Goal: Task Accomplishment & Management: Manage account settings

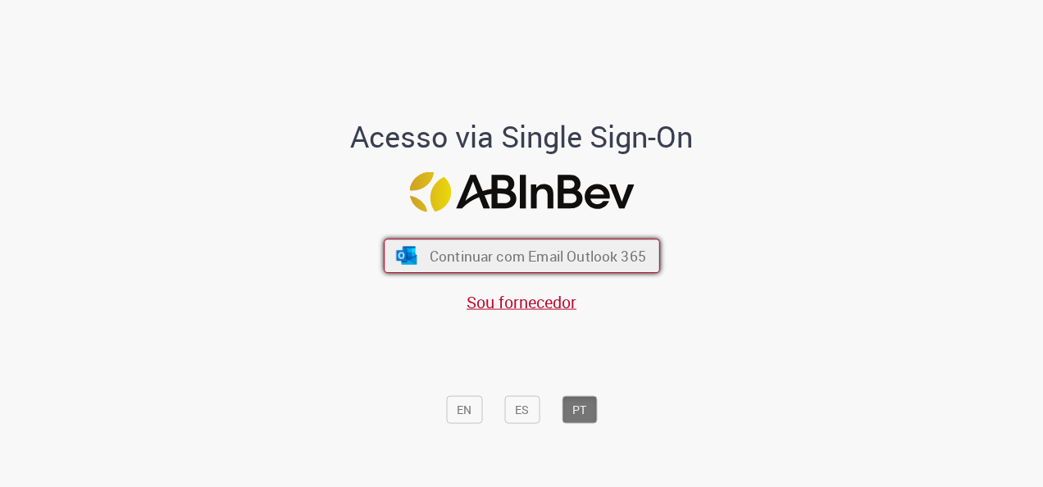
click at [563, 249] on span "Continuar com Email Outlook 365" at bounding box center [537, 256] width 216 height 19
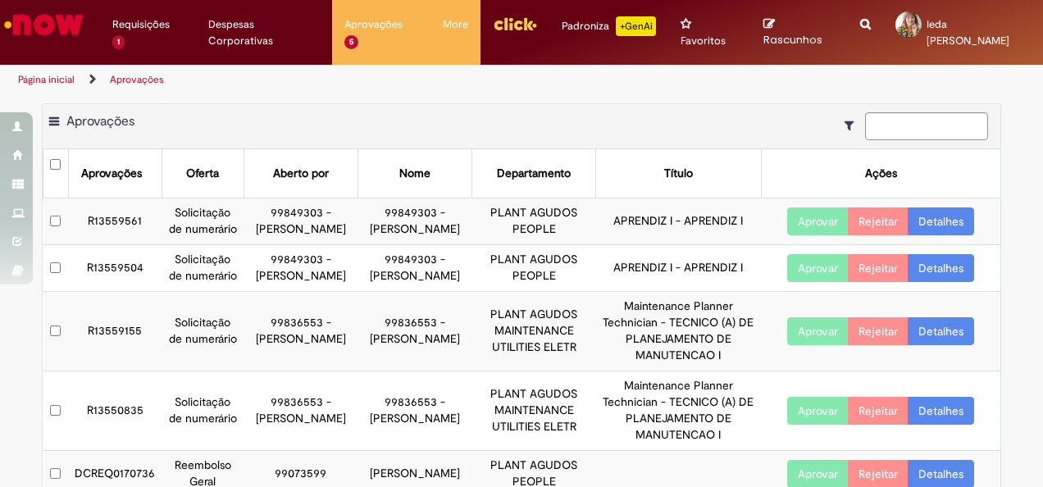
click at [820, 221] on button "Aprovar" at bounding box center [817, 221] width 61 height 28
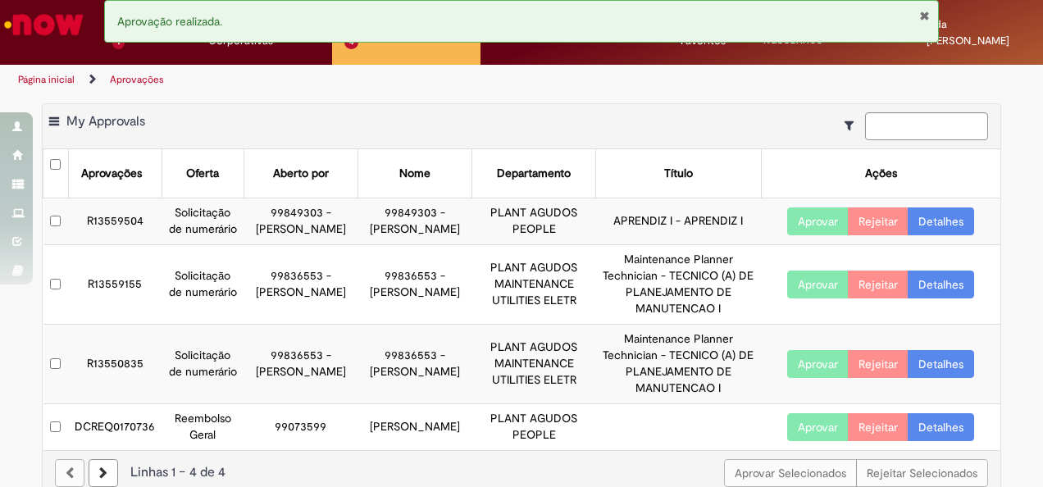
click at [820, 230] on button "Aprovar" at bounding box center [817, 221] width 61 height 28
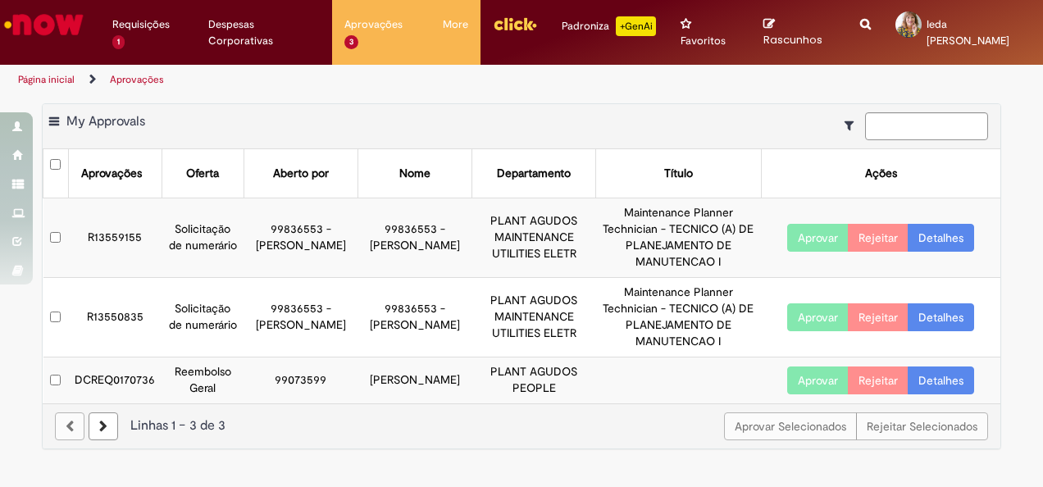
click at [420, 374] on td "Alexsandro Svizzero" at bounding box center [415, 380] width 114 height 46
click at [951, 388] on link "Detalhes" at bounding box center [941, 380] width 66 height 28
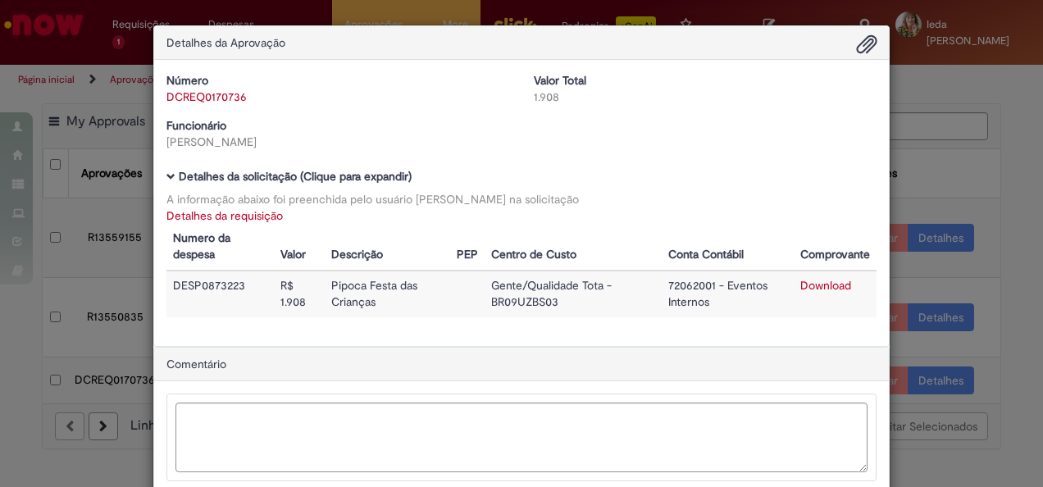
click at [949, 382] on div "Detalhes da Aprovação Número DCREQ0170736 Valor Total 1.908 Funcionário Alexsan…" at bounding box center [521, 243] width 1043 height 487
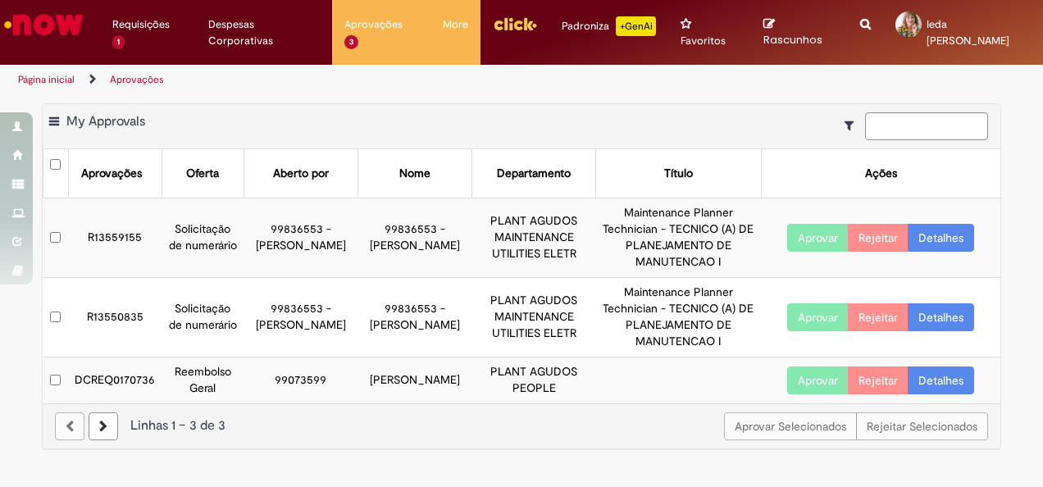
click at [949, 382] on link "Detalhes" at bounding box center [941, 380] width 66 height 28
click at [815, 376] on button "Aprovar" at bounding box center [817, 380] width 61 height 28
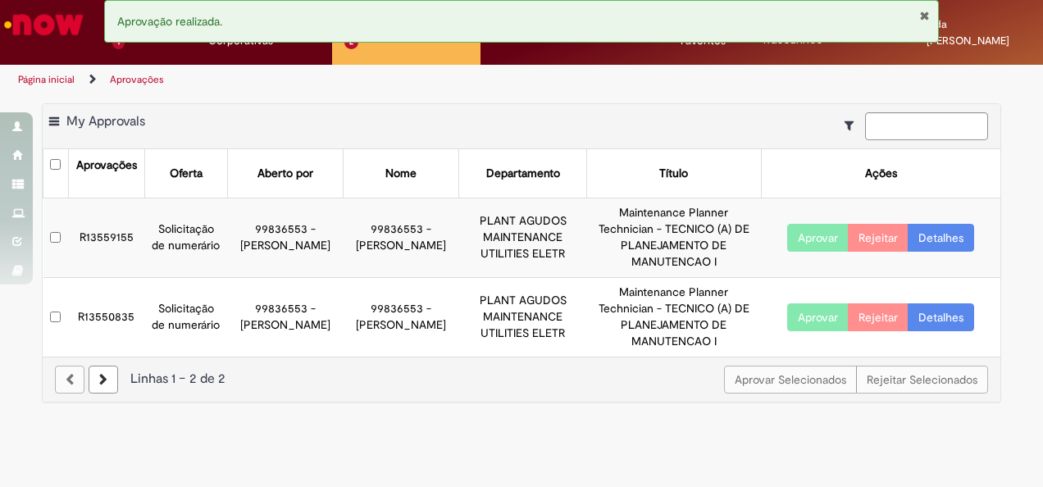
click at [118, 41] on div "Aprovação realizada." at bounding box center [521, 21] width 835 height 43
click at [925, 11] on button "Fechar Notificação" at bounding box center [924, 15] width 11 height 13
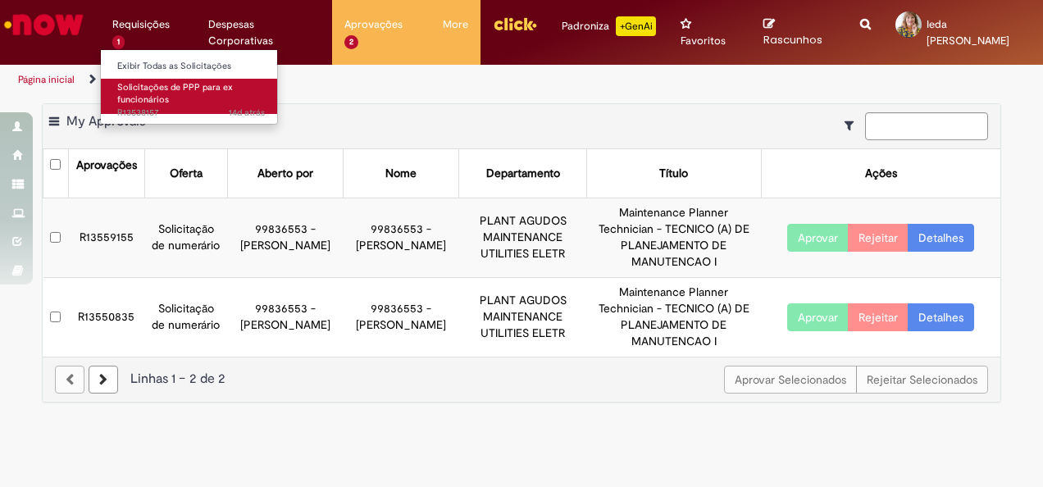
click at [145, 103] on span "Solicitações de PPP para ex funcionários" at bounding box center [175, 93] width 116 height 25
